Goal: Find contact information: Find contact information

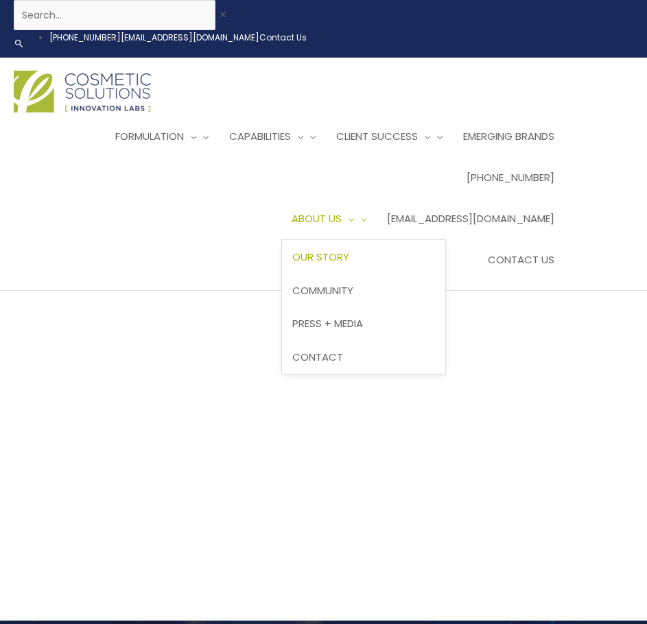
click at [349, 250] on span "Our Story" at bounding box center [320, 257] width 57 height 14
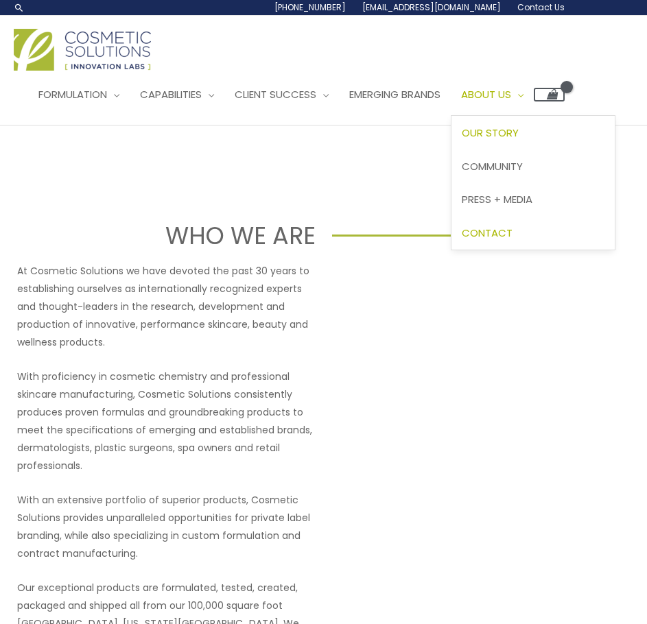
click at [512, 236] on span "Contact" at bounding box center [486, 233] width 51 height 14
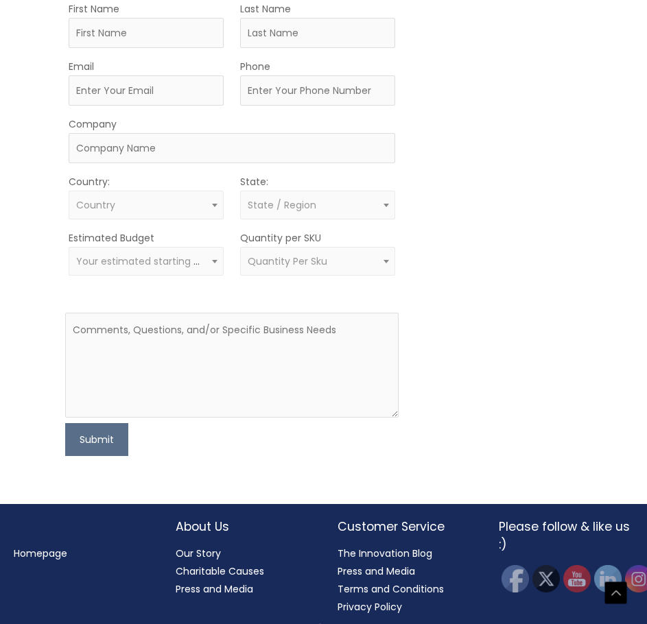
scroll to position [494, 0]
